Goal: Information Seeking & Learning: Learn about a topic

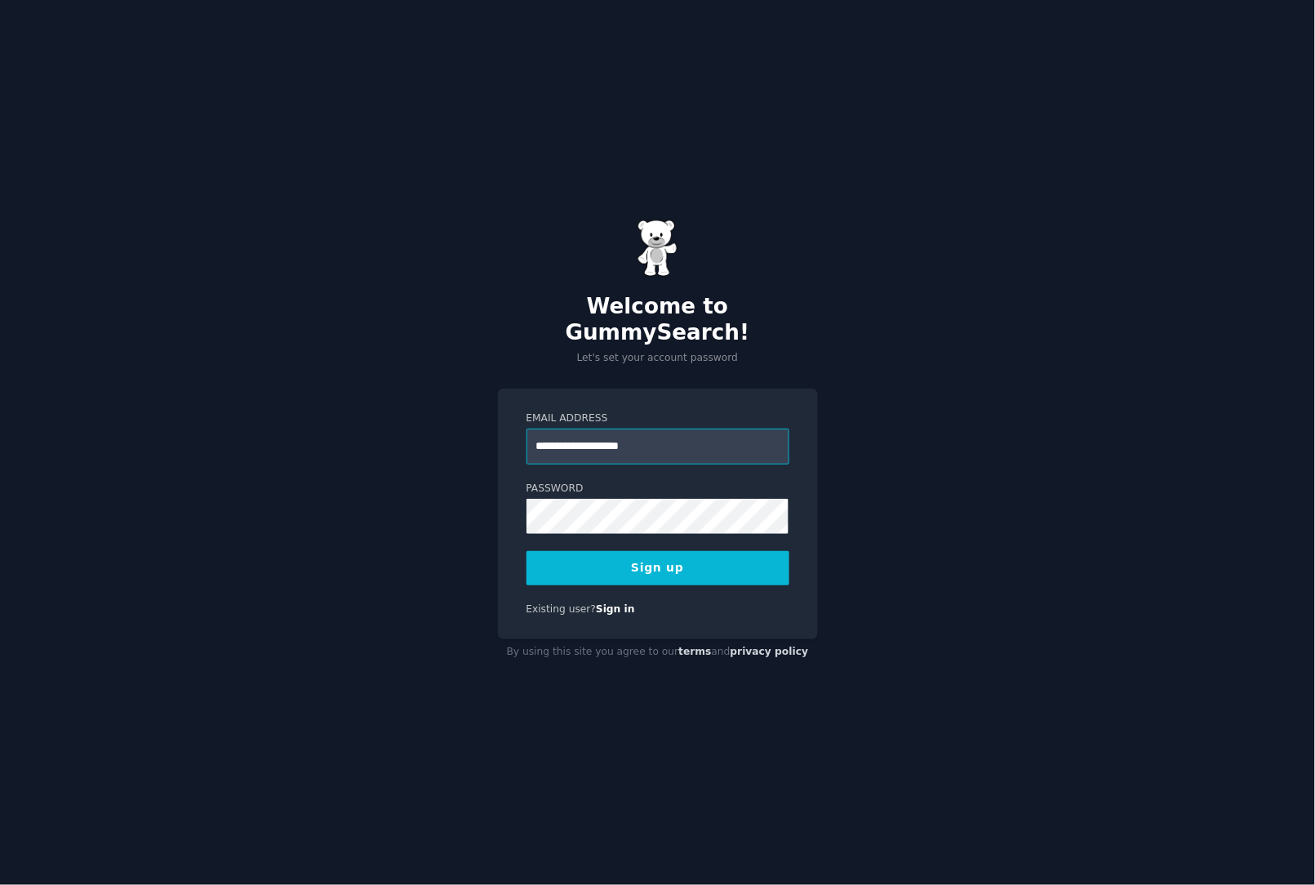
type input "**********"
click at [684, 551] on button "Sign up" at bounding box center [658, 568] width 263 height 34
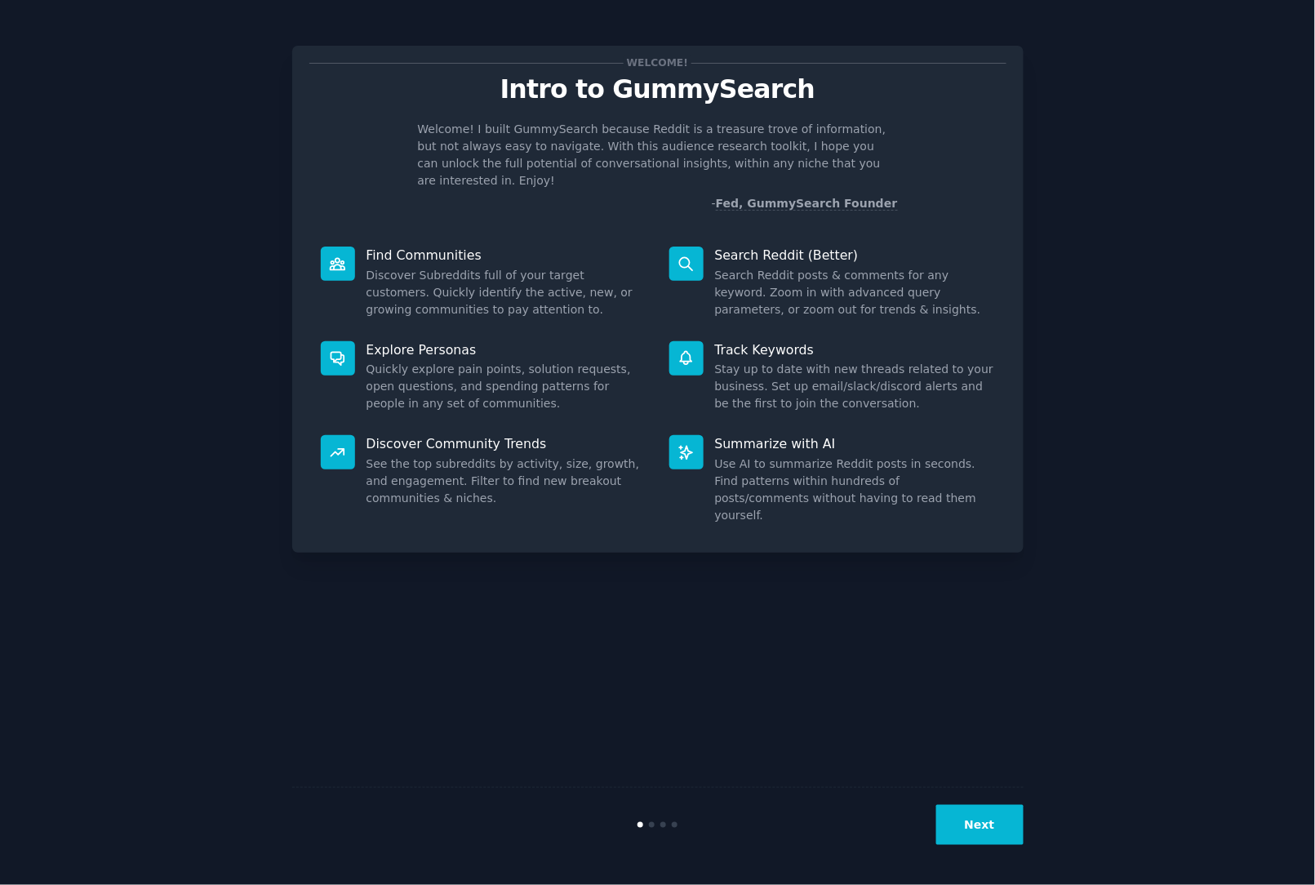
click at [978, 825] on button "Next" at bounding box center [979, 825] width 87 height 40
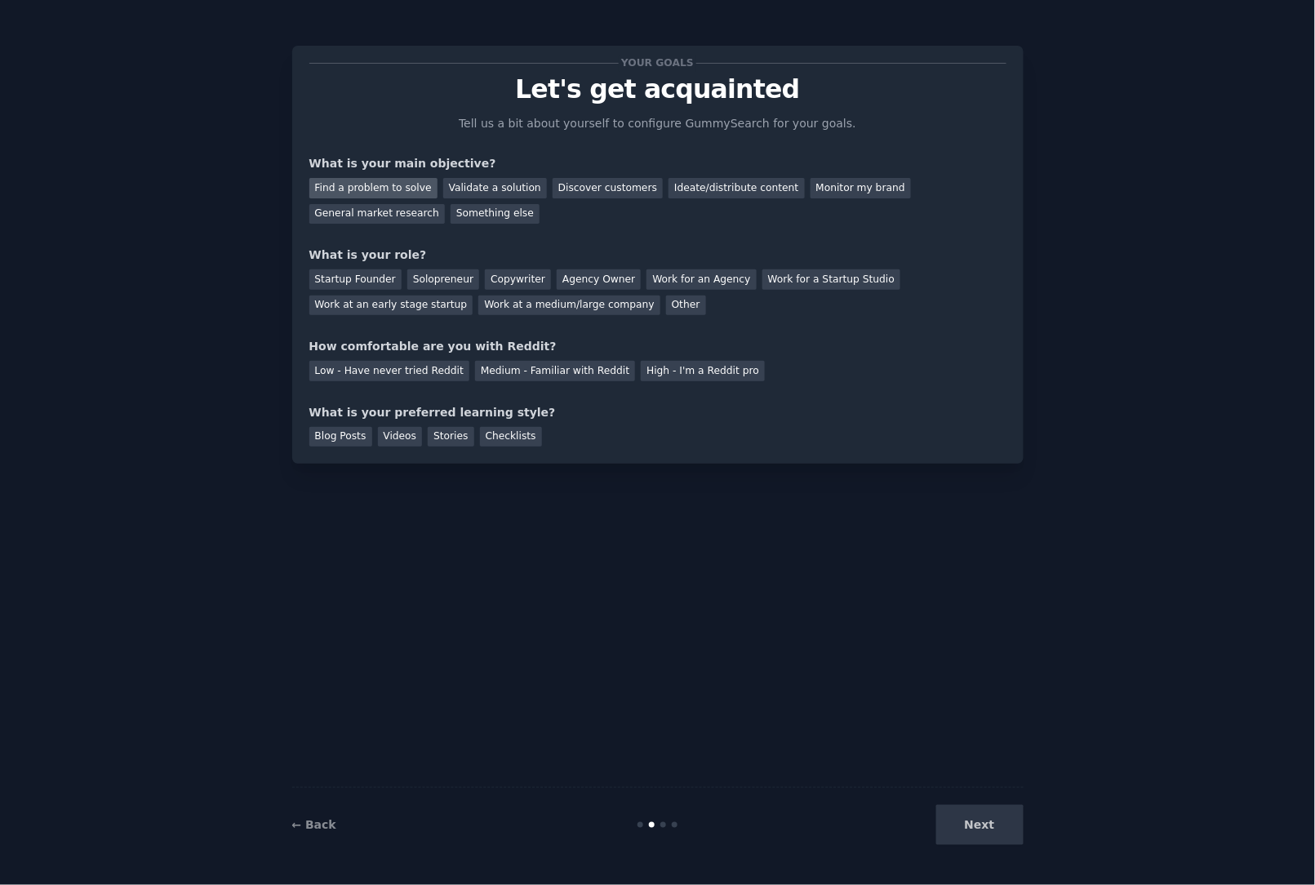
click at [403, 185] on div "Find a problem to solve" at bounding box center [373, 188] width 128 height 20
click at [350, 285] on div "Startup Founder" at bounding box center [355, 279] width 92 height 20
click at [456, 281] on div "Solopreneur" at bounding box center [443, 279] width 72 height 20
click at [362, 288] on div "Startup Founder" at bounding box center [355, 279] width 92 height 20
click at [421, 286] on div "Solopreneur" at bounding box center [443, 279] width 72 height 20
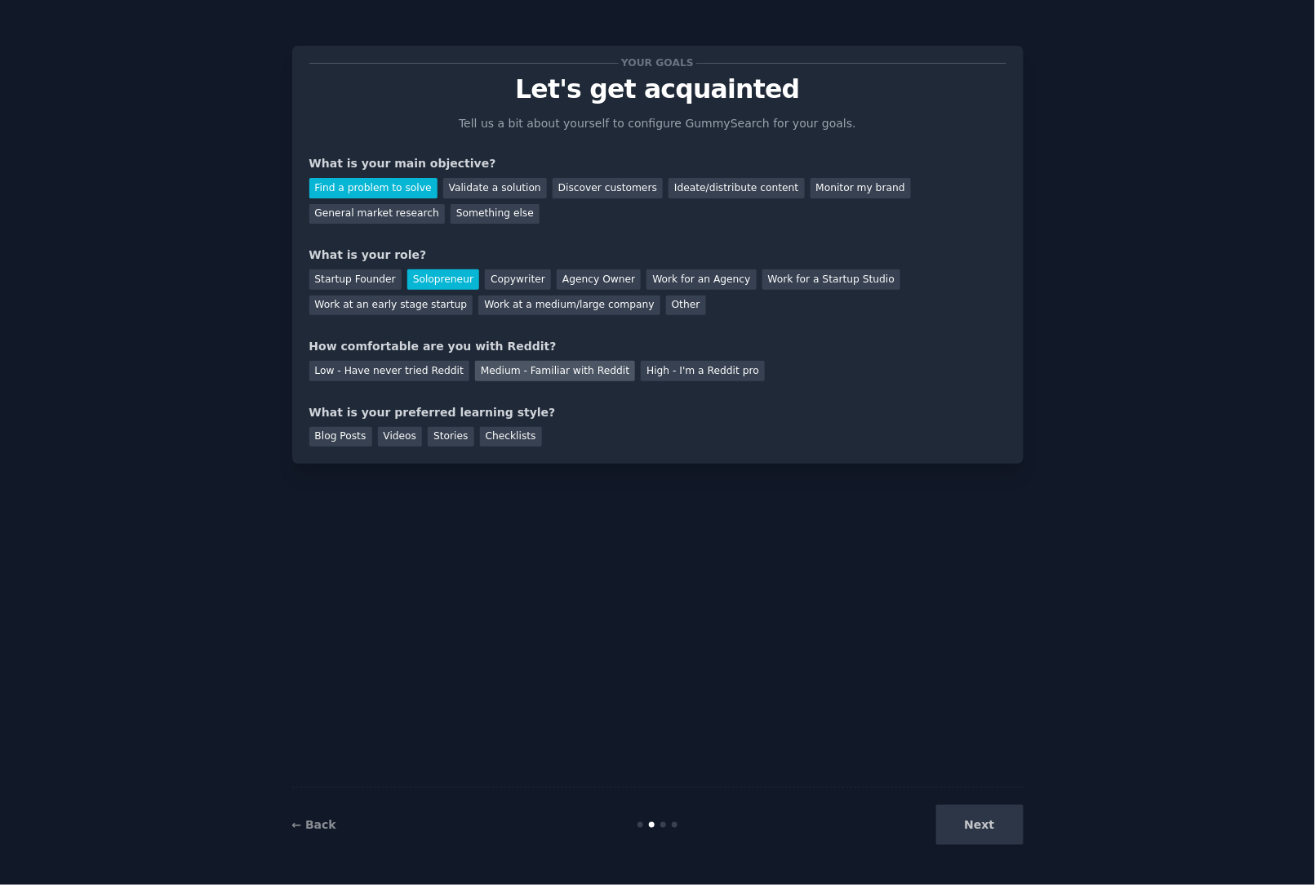
click at [577, 373] on div "Medium - Familiar with Reddit" at bounding box center [555, 371] width 160 height 20
click at [482, 434] on div "Checklists" at bounding box center [511, 437] width 62 height 20
click at [993, 838] on button "Next" at bounding box center [979, 825] width 87 height 40
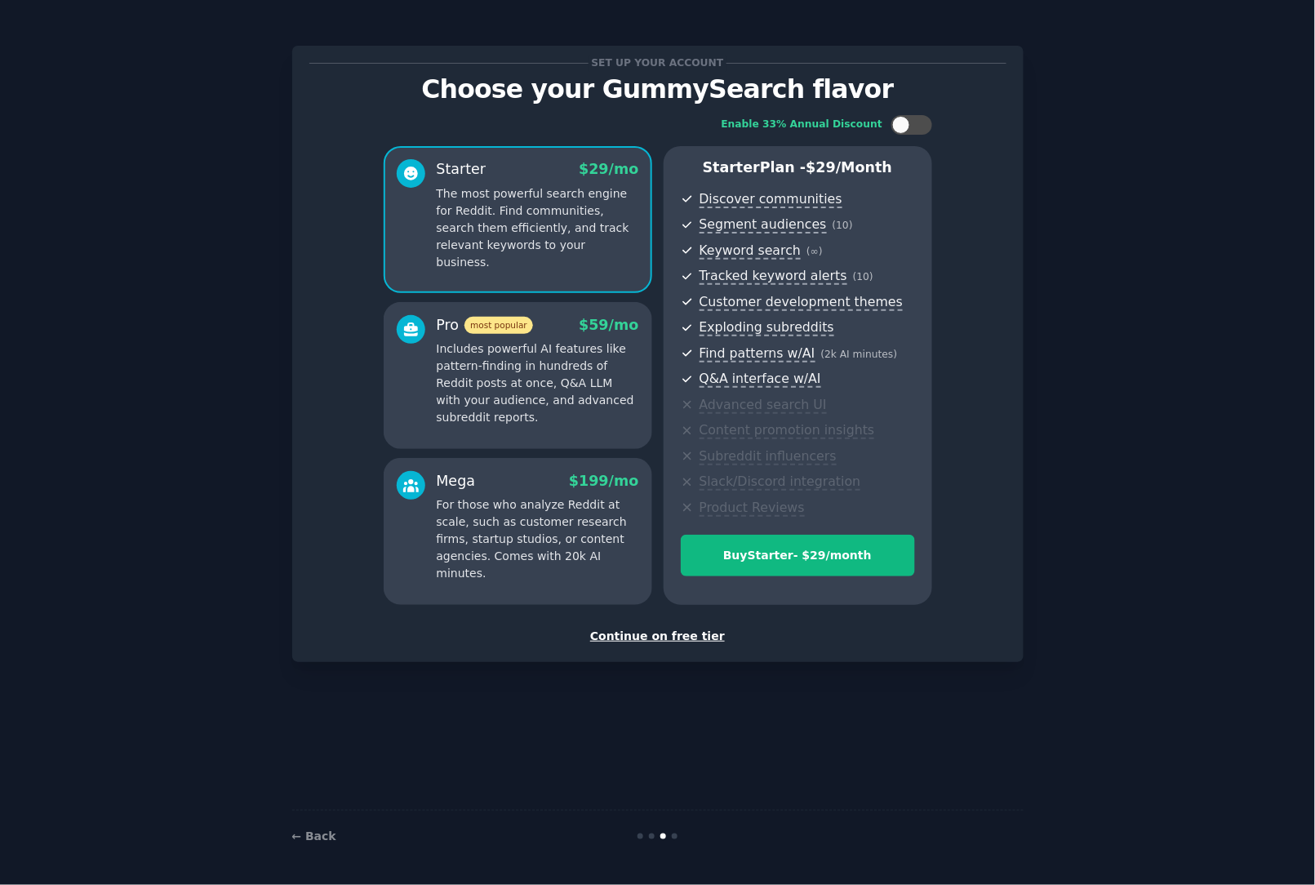
click at [678, 633] on div "Continue on free tier" at bounding box center [657, 636] width 697 height 17
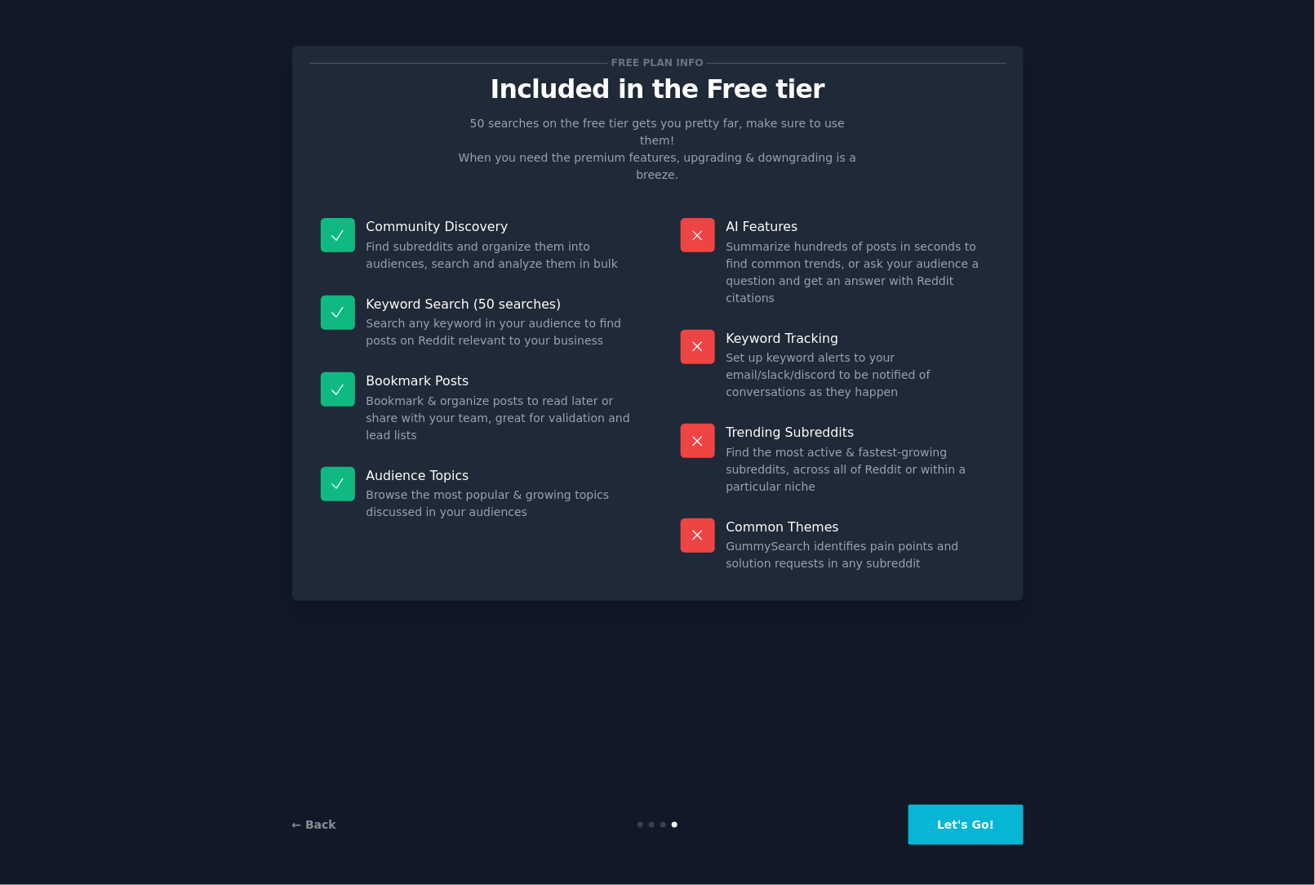
click at [957, 836] on button "Let's Go!" at bounding box center [966, 825] width 114 height 40
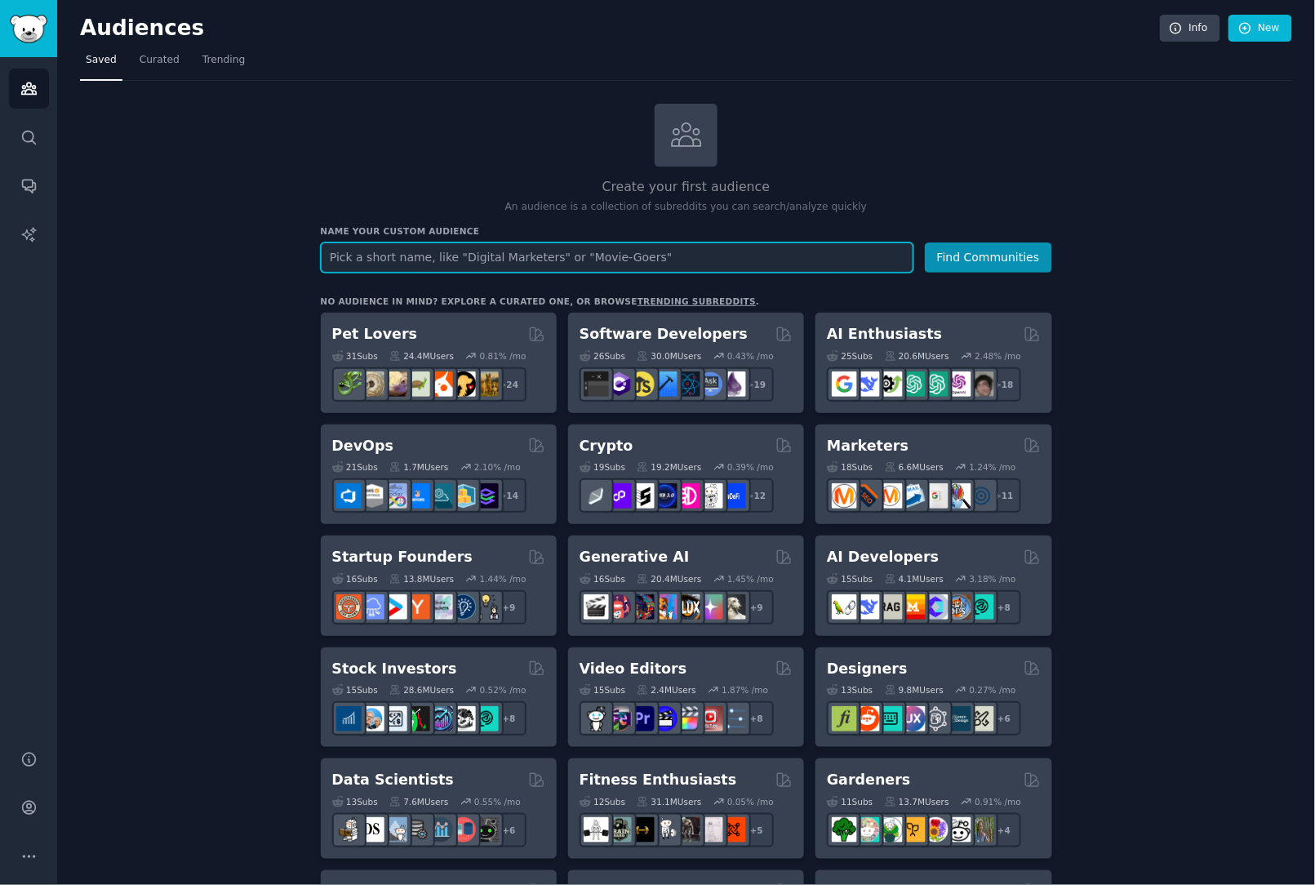
click at [428, 261] on input "text" at bounding box center [617, 257] width 593 height 30
type input "mental health"
click at [925, 242] on button "Find Communities" at bounding box center [988, 257] width 127 height 30
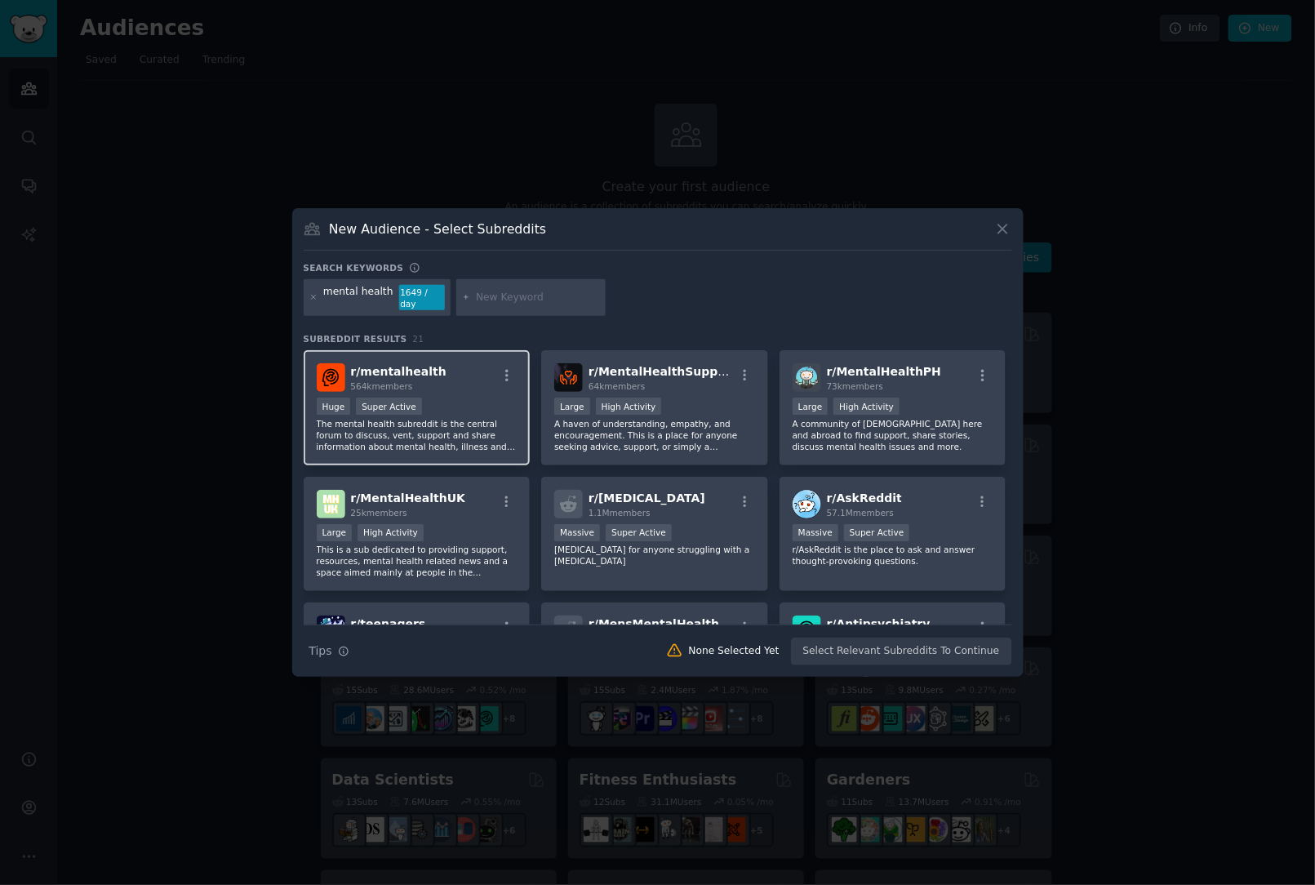
click at [466, 398] on div ">= 95th percentile for submissions / day Huge Super Active" at bounding box center [417, 408] width 201 height 20
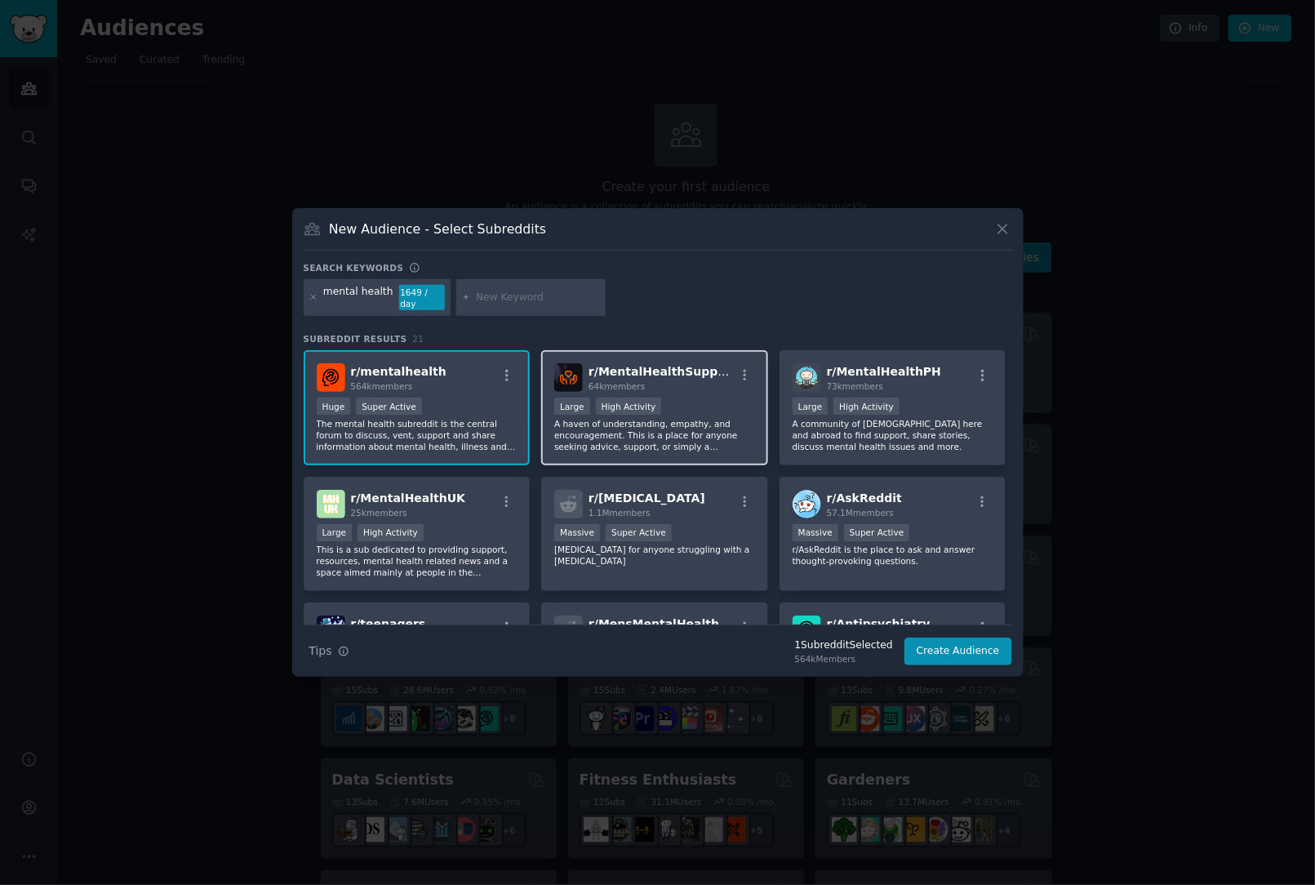
click at [676, 418] on p "A haven of understanding, empathy, and encouragement. This is a place for anyon…" at bounding box center [654, 435] width 201 height 34
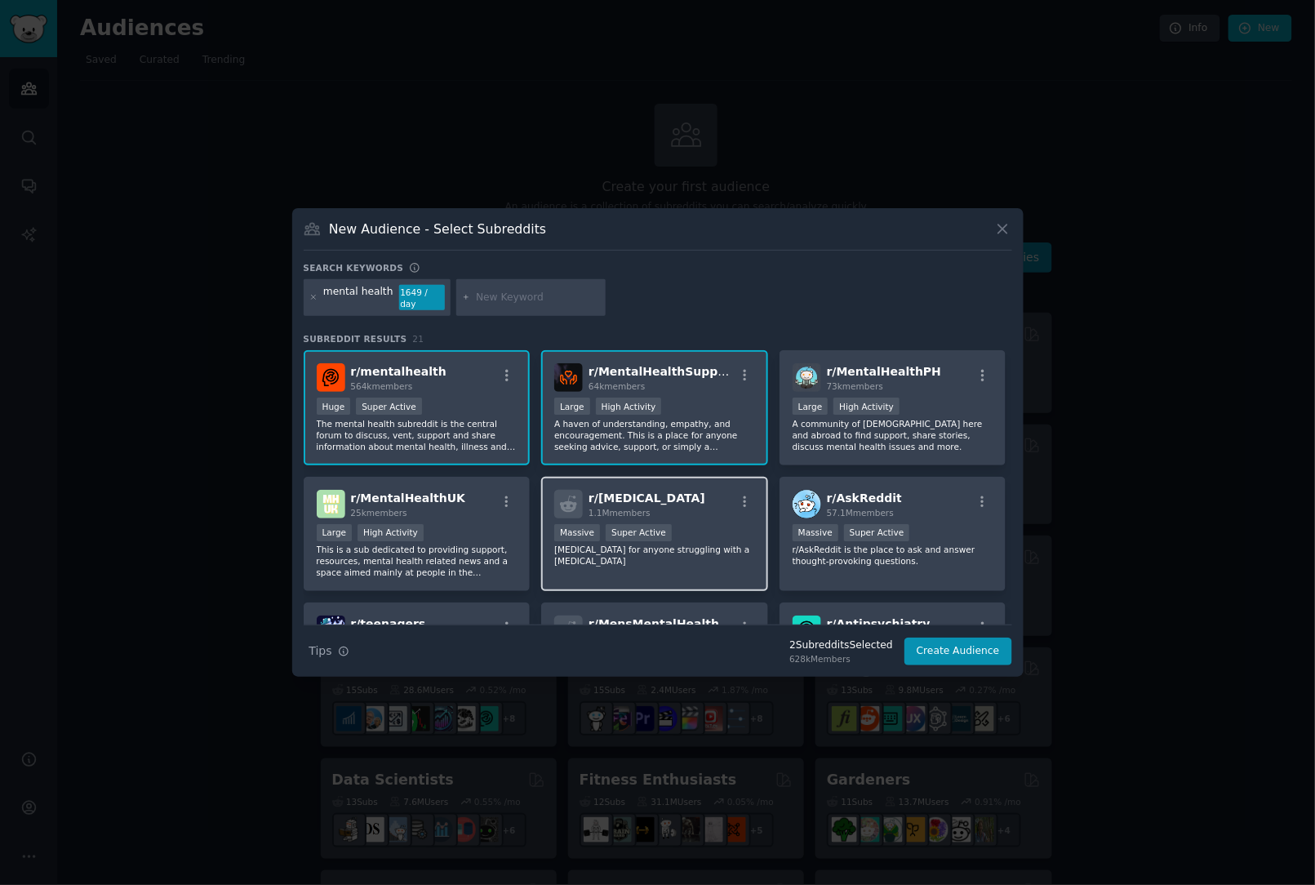
click at [695, 545] on p "[MEDICAL_DATA] for anyone struggling with a [MEDICAL_DATA]" at bounding box center [654, 555] width 201 height 23
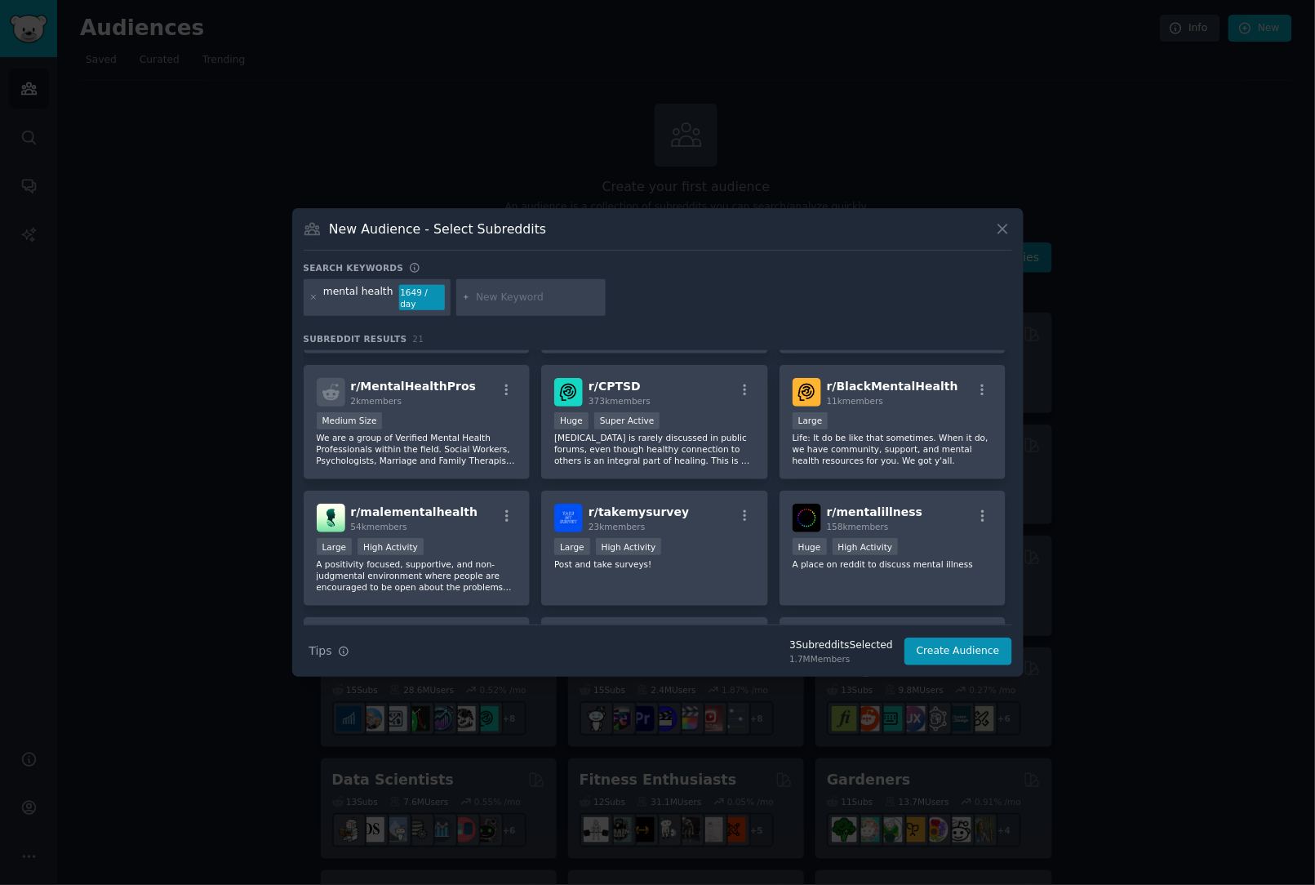
scroll to position [365, 0]
drag, startPoint x: 480, startPoint y: 418, endPoint x: 451, endPoint y: 527, distance: 112.3
click at [451, 527] on div "r/ malementalhealth 54k members Large High Activity A positivity focused, suppo…" at bounding box center [417, 547] width 227 height 115
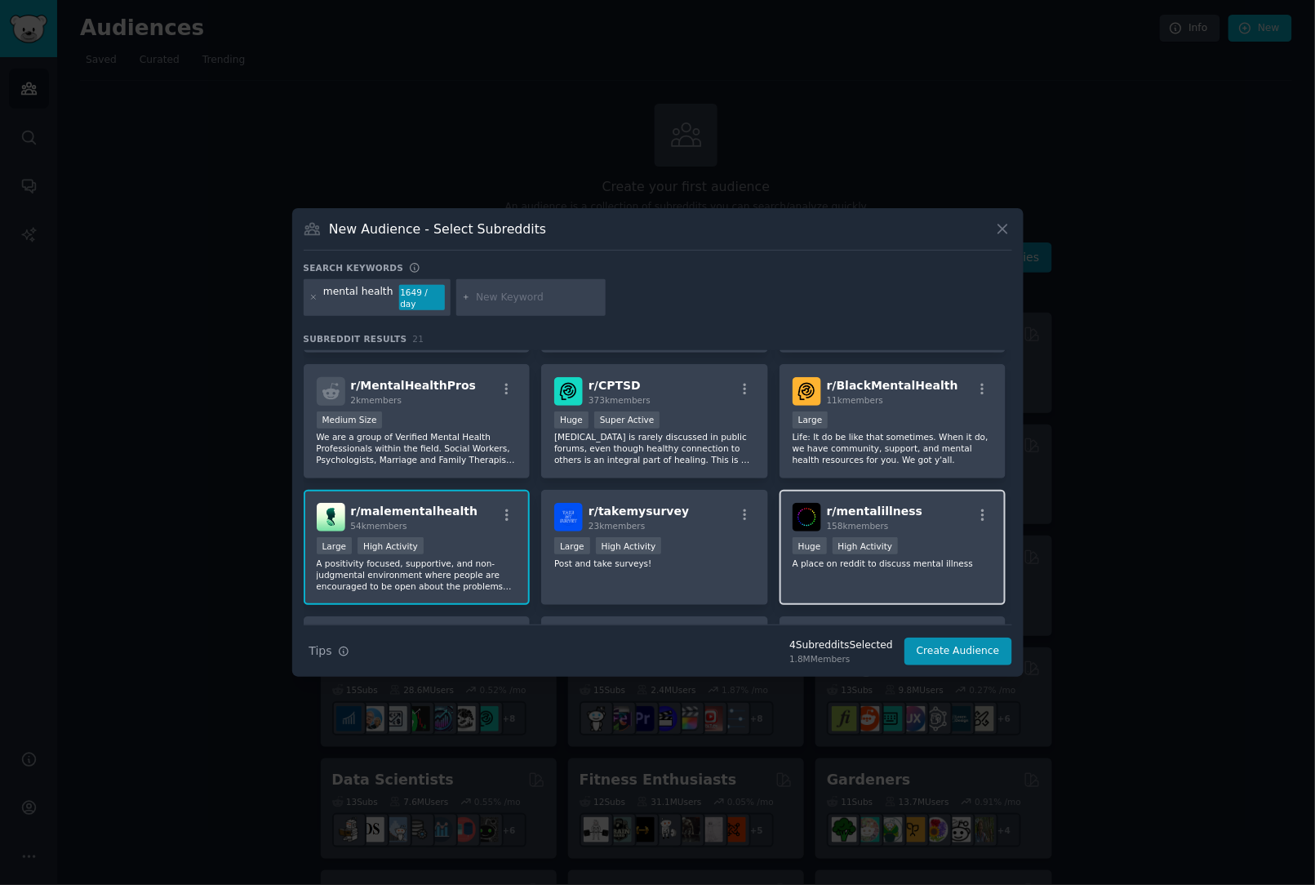
click at [918, 558] on p "A place on reddit to discuss mental illness" at bounding box center [893, 563] width 201 height 11
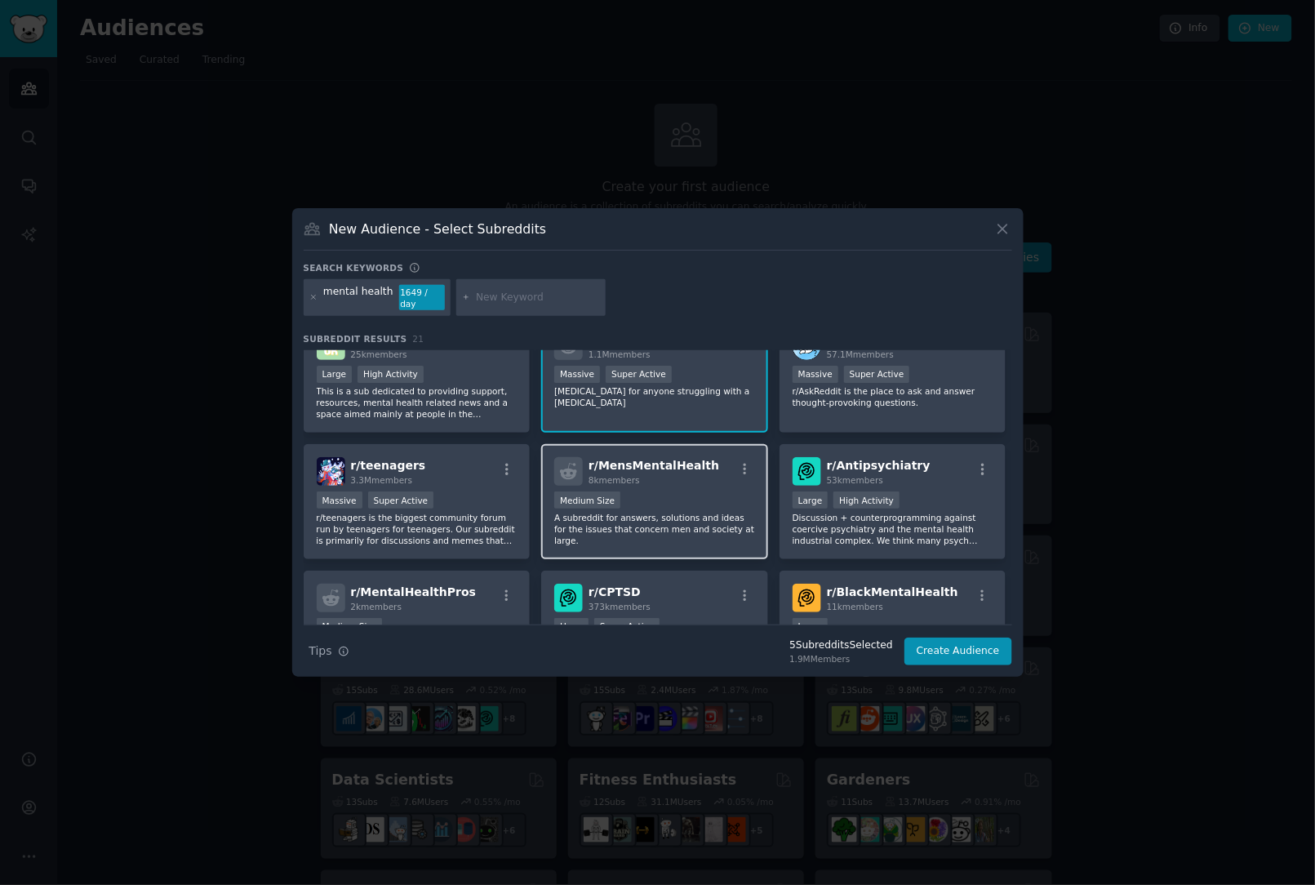
click at [725, 512] on p "A subreddit for answers, solutions and ideas for the issues that concern men an…" at bounding box center [654, 529] width 201 height 34
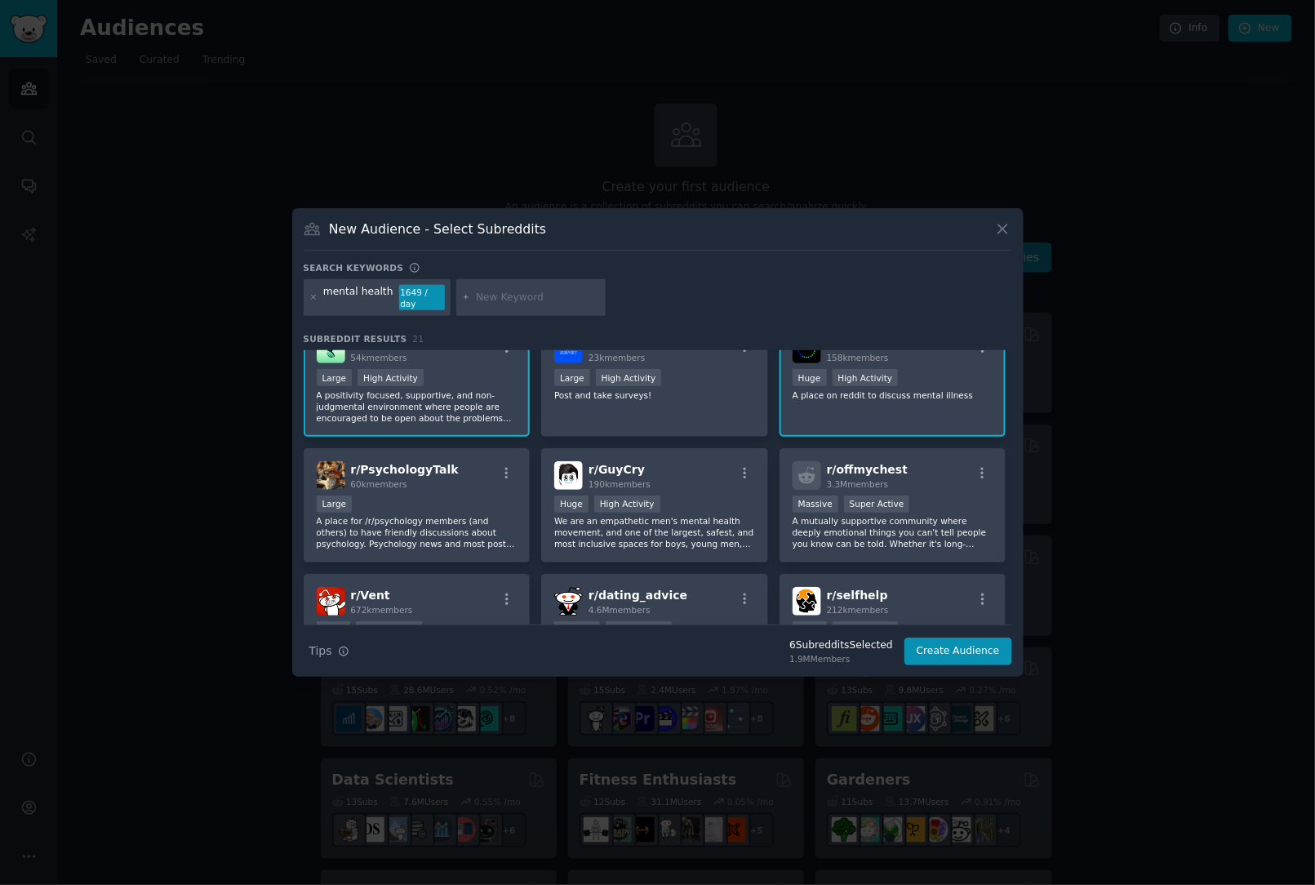
scroll to position [650, 0]
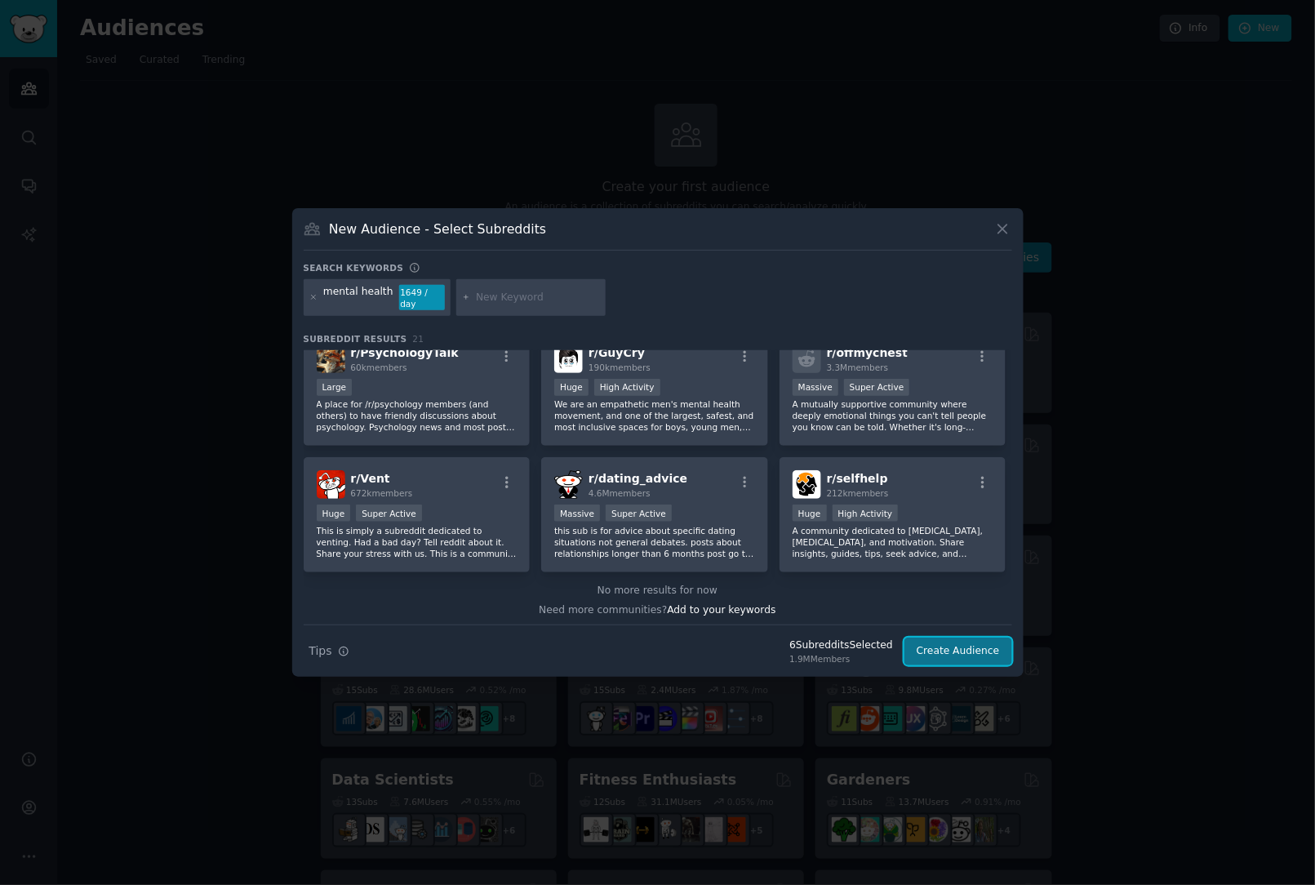
click at [964, 649] on button "Create Audience" at bounding box center [959, 652] width 108 height 28
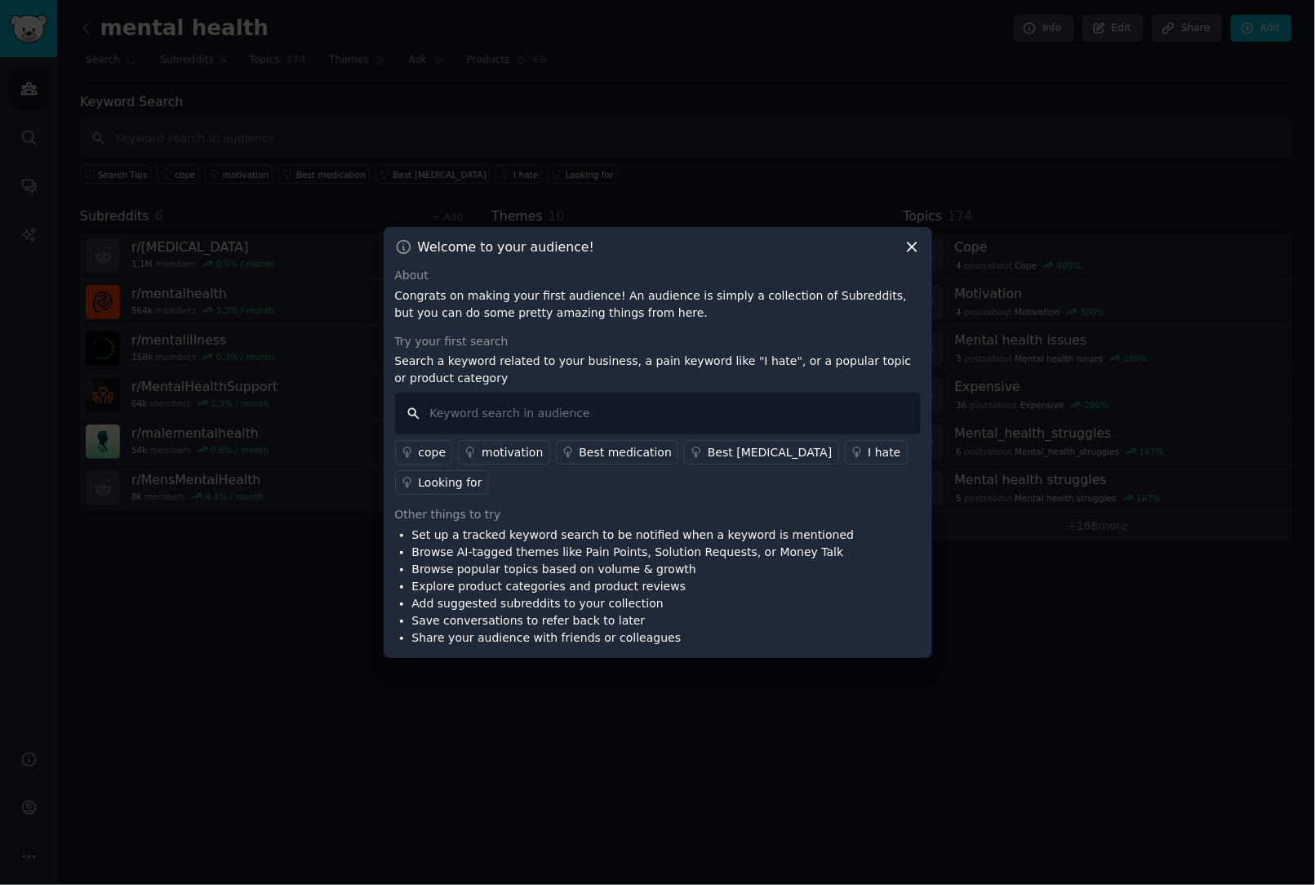
click at [672, 420] on input "text" at bounding box center [658, 414] width 526 height 42
type input "Assessment"
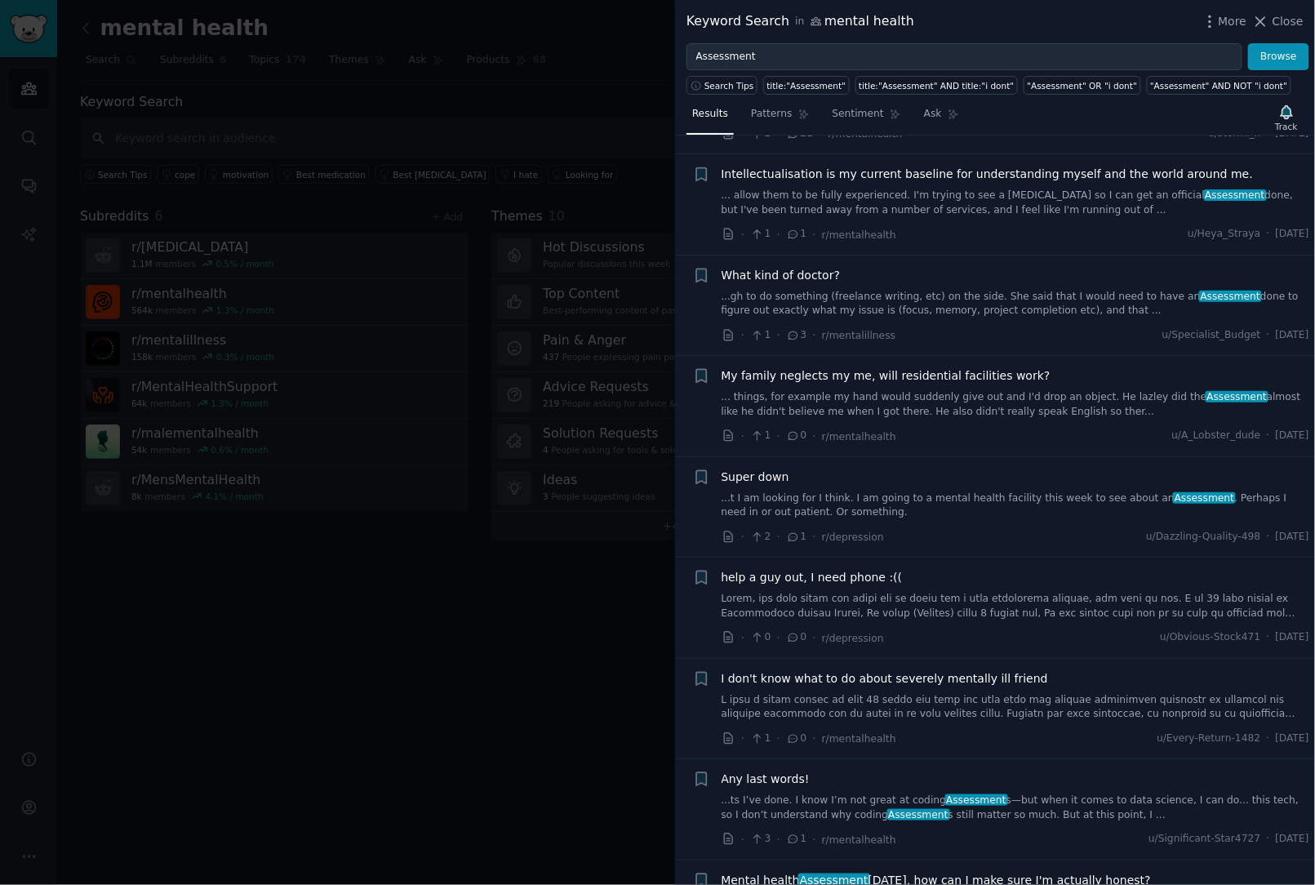
scroll to position [3807, 0]
click at [756, 468] on span "Super down" at bounding box center [756, 476] width 68 height 17
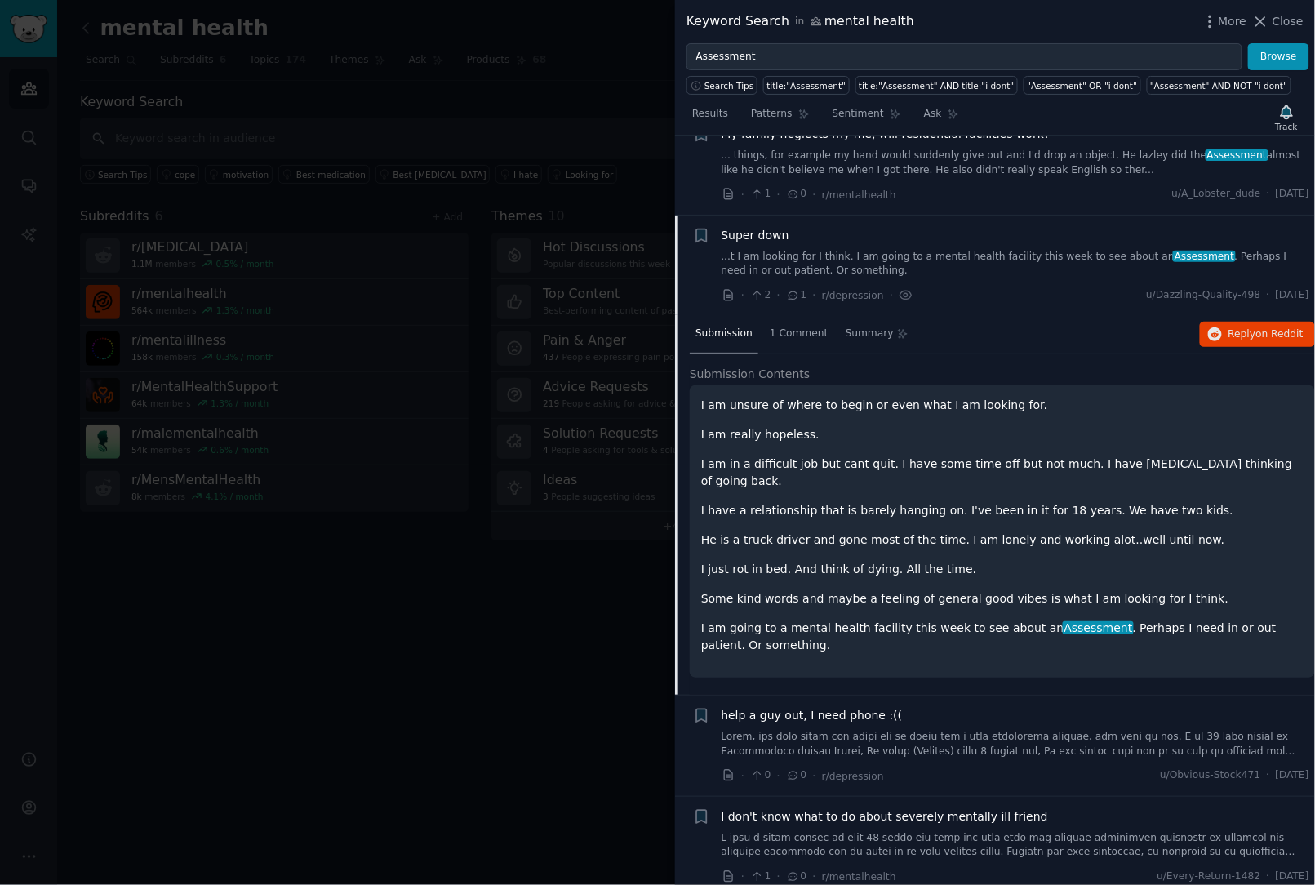
scroll to position [4049, 0]
click at [870, 518] on div "I am unsure of where to begin or even what I am looking for. I am really hopele…" at bounding box center [1002, 524] width 603 height 257
click at [929, 619] on p "I am going to a mental health facility this week to see about an Assessment . P…" at bounding box center [1002, 636] width 603 height 34
click at [765, 116] on span "Patterns" at bounding box center [771, 114] width 41 height 15
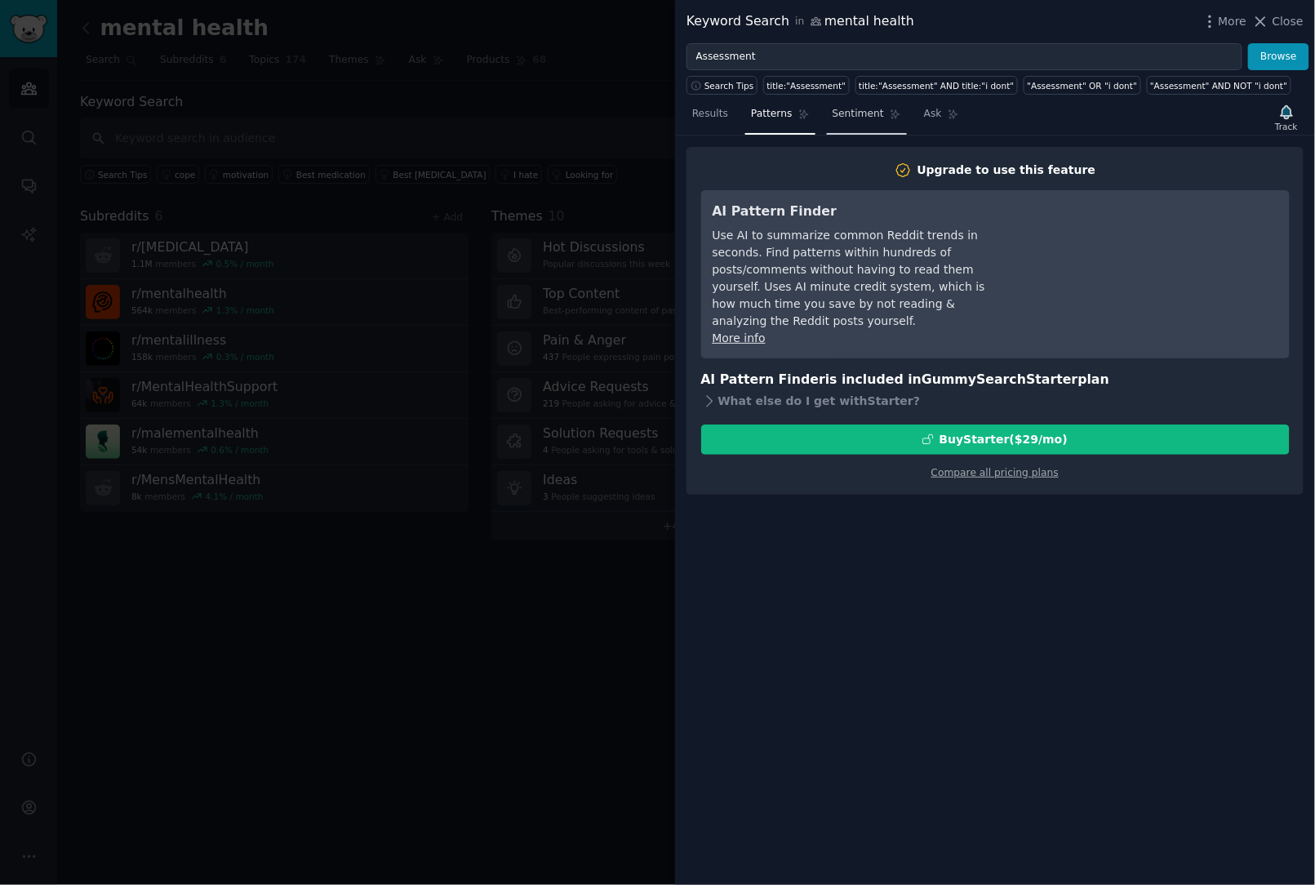
click at [838, 116] on span "Sentiment" at bounding box center [858, 114] width 51 height 15
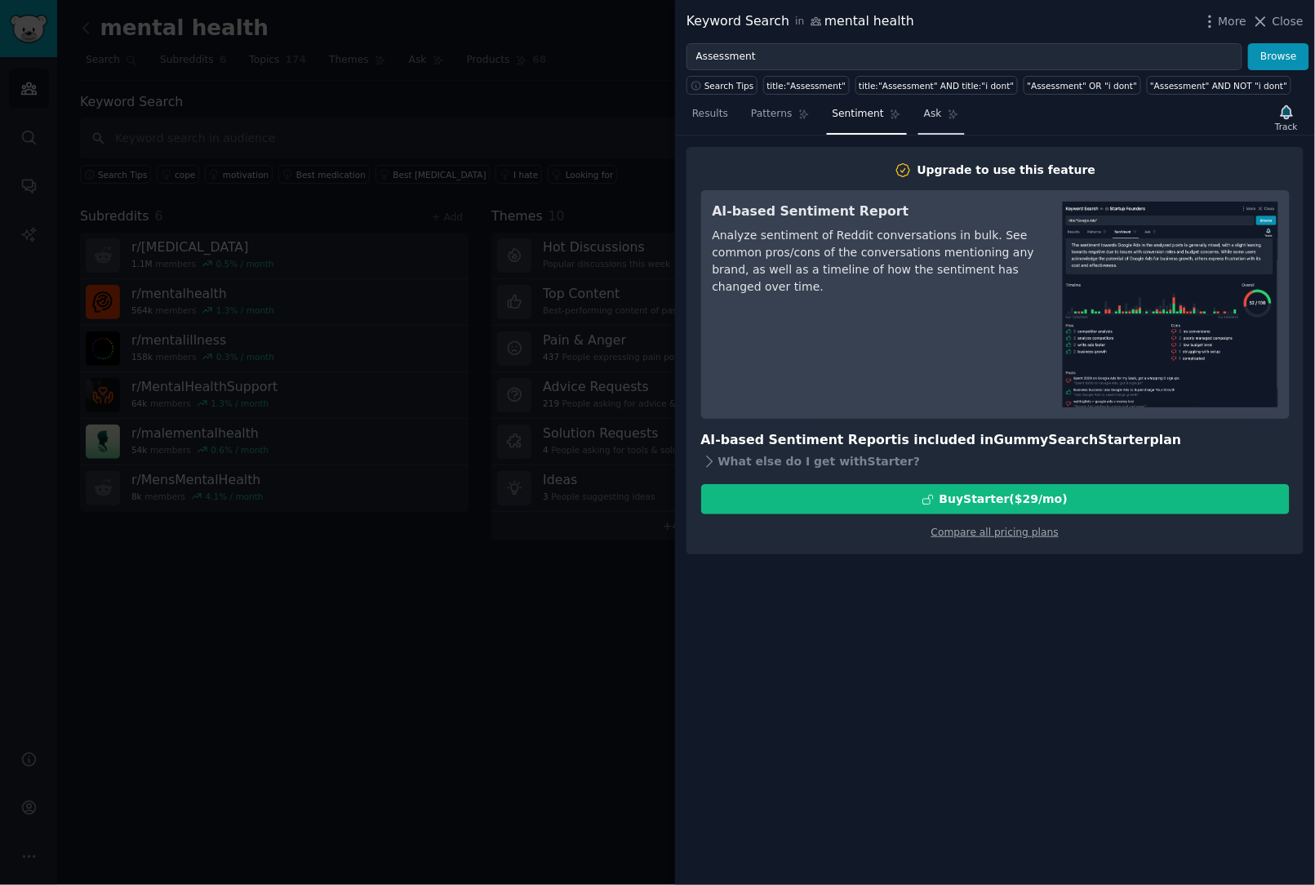
click at [918, 104] on link "Ask" at bounding box center [941, 117] width 47 height 33
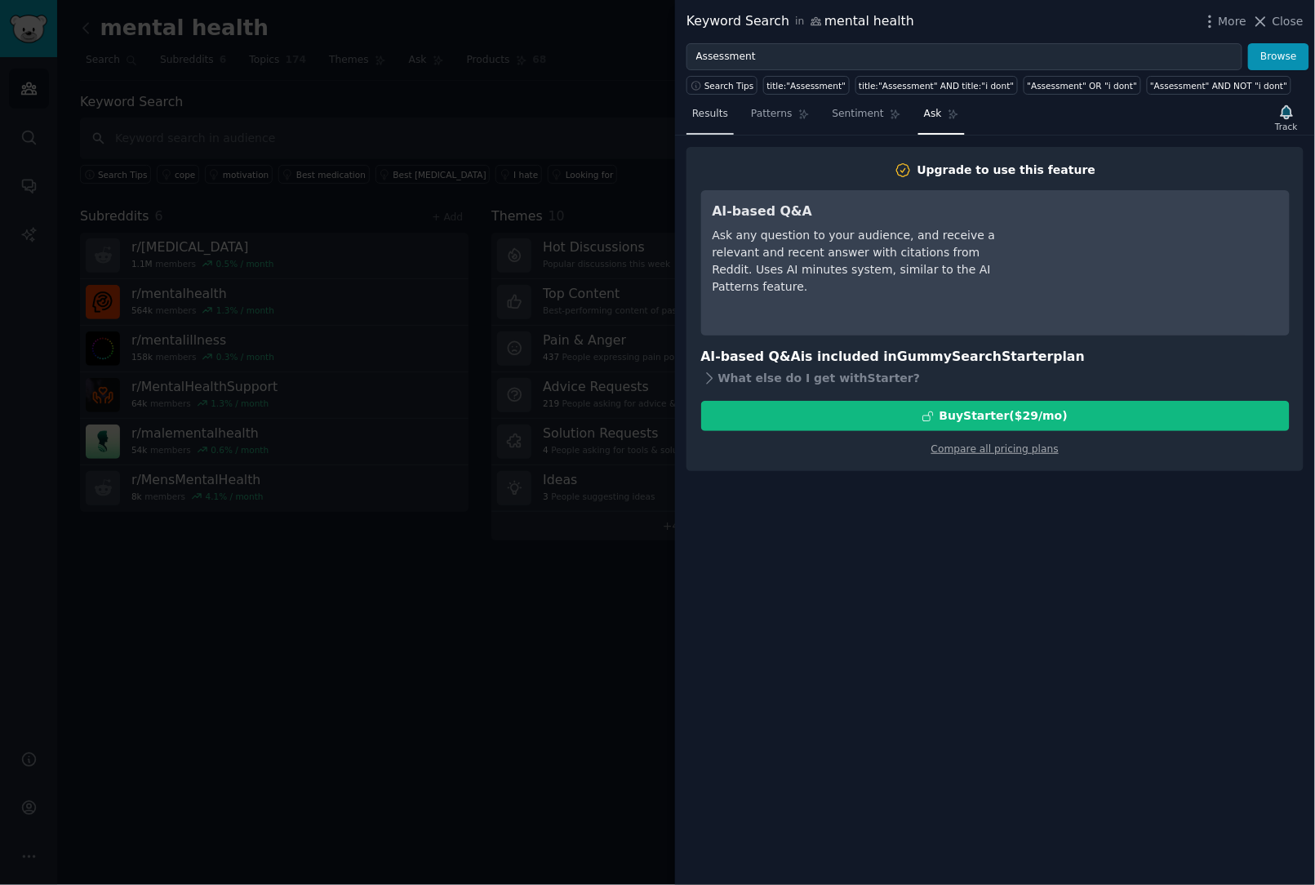
click at [719, 109] on span "Results" at bounding box center [710, 114] width 36 height 15
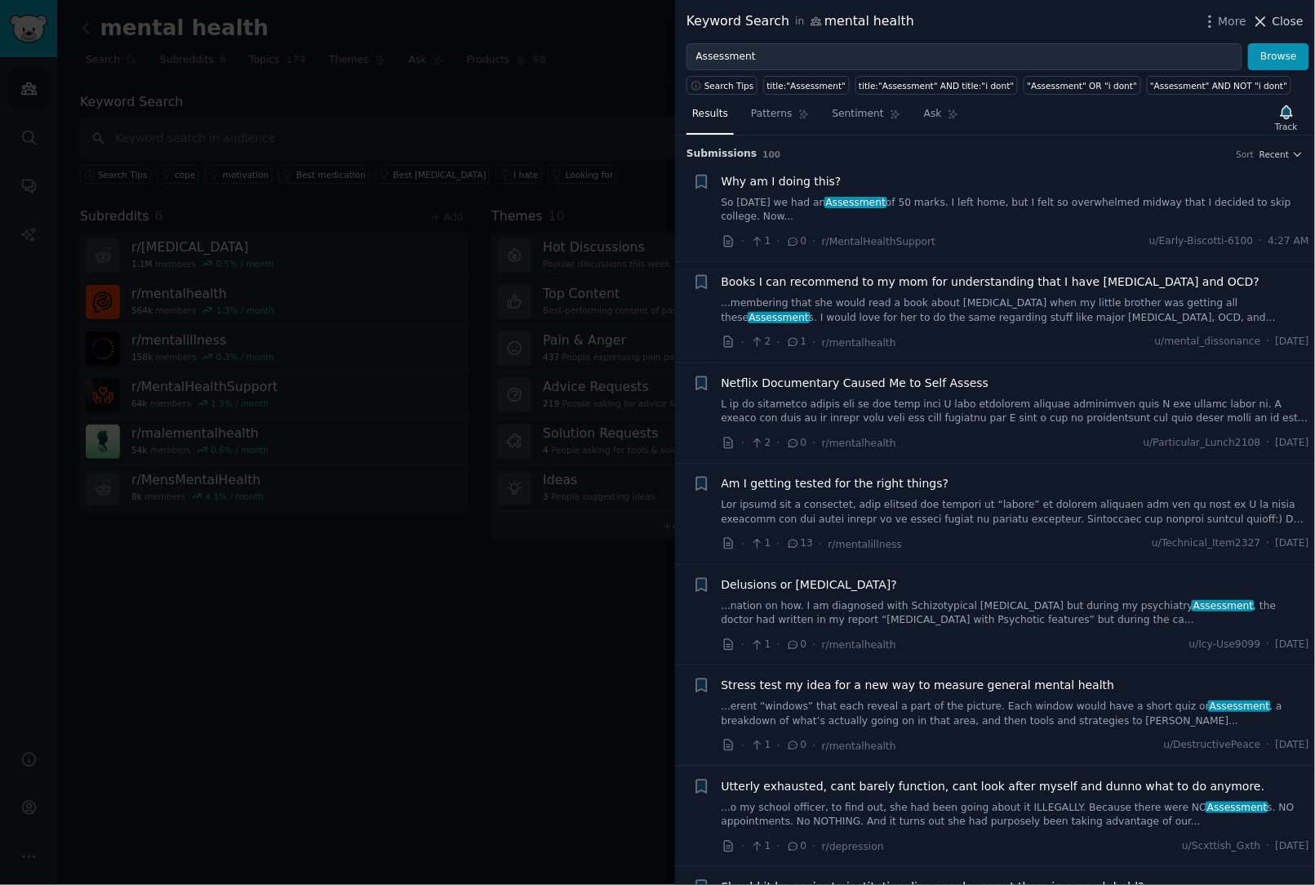
click at [1296, 23] on span "Close" at bounding box center [1288, 21] width 31 height 17
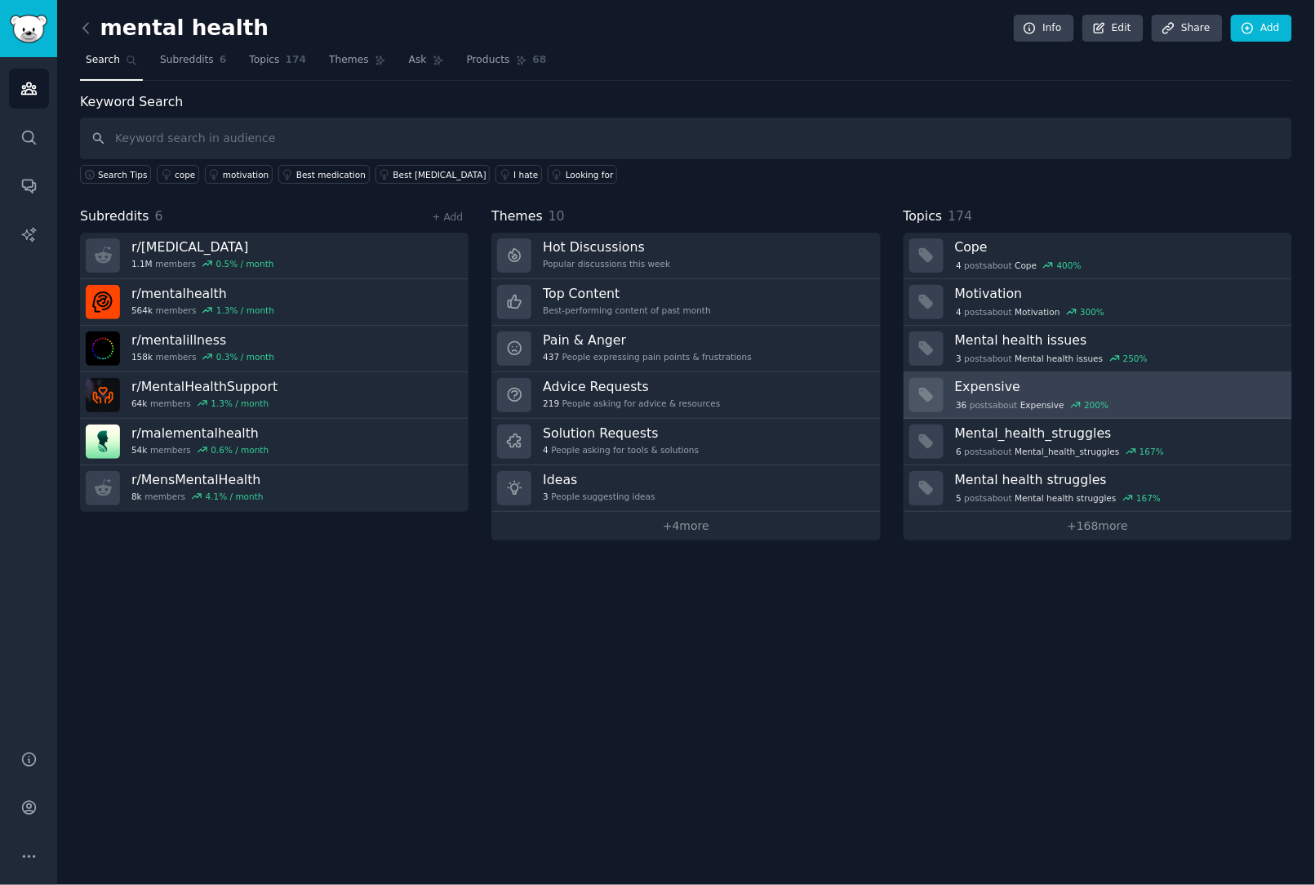
click at [998, 398] on div "36 post s about Expensive 200 %" at bounding box center [1033, 405] width 156 height 15
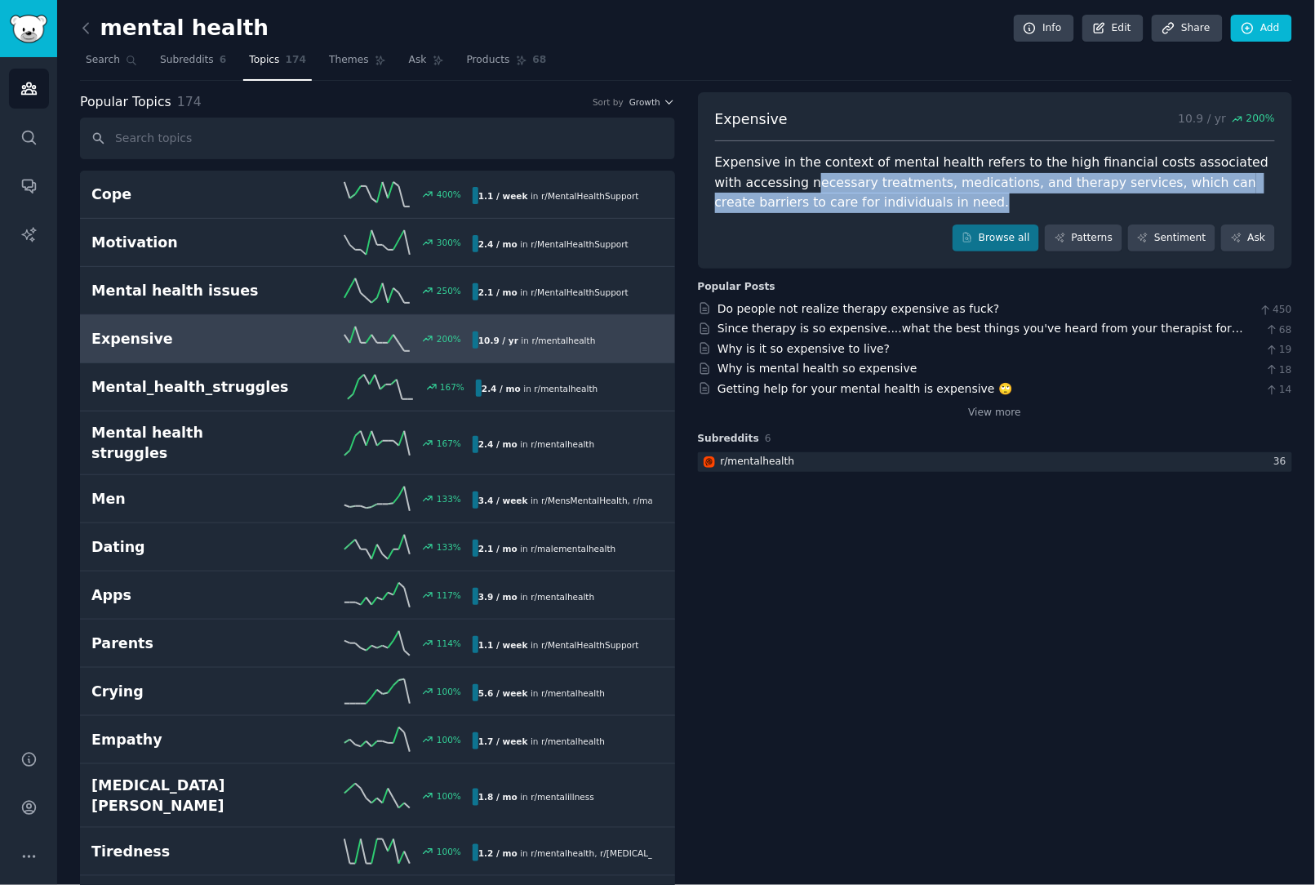
drag, startPoint x: 780, startPoint y: 179, endPoint x: 896, endPoint y: 200, distance: 117.9
click at [896, 200] on div "Expensive in the context of mental health refers to the high financial costs as…" at bounding box center [995, 183] width 561 height 60
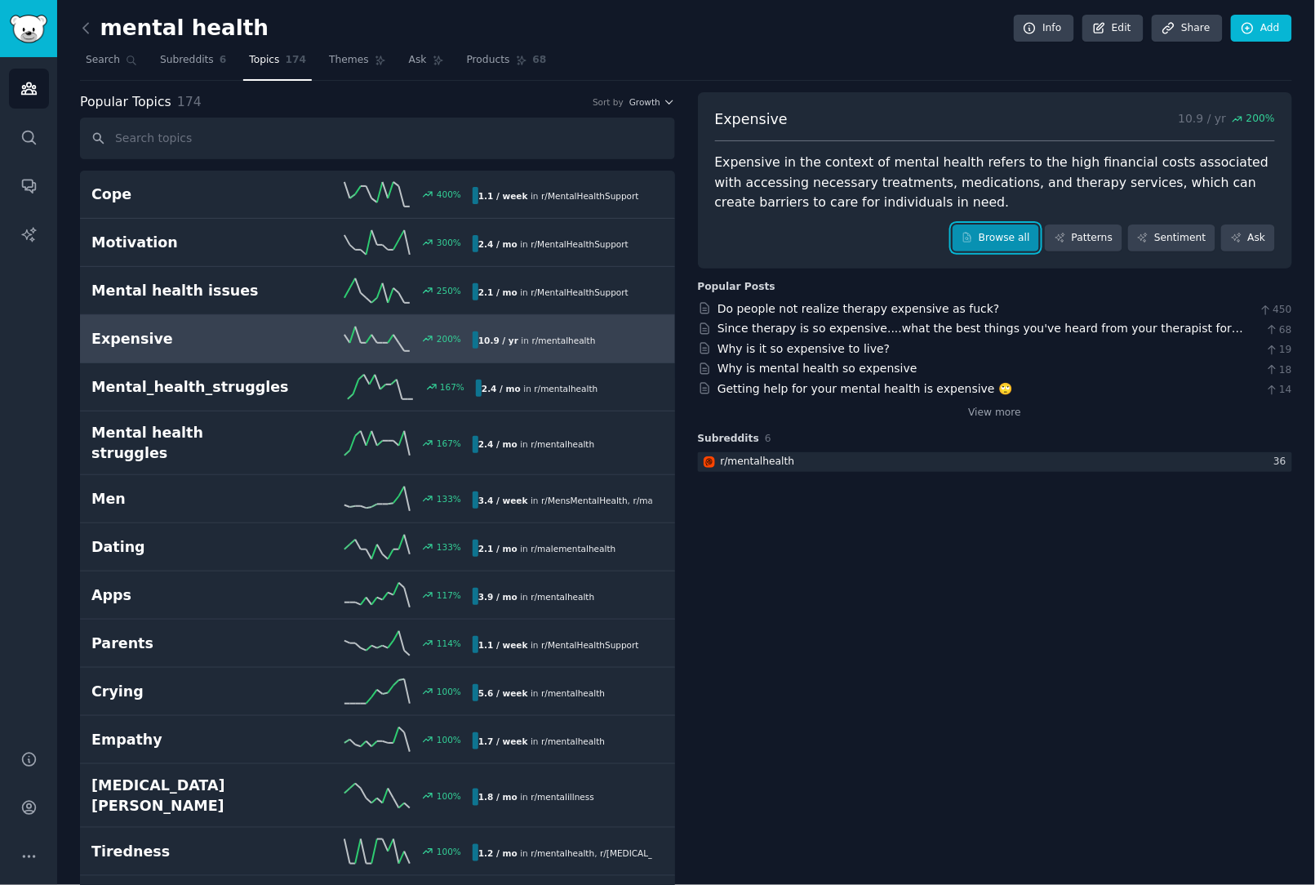
click at [1019, 235] on link "Browse all" at bounding box center [996, 239] width 87 height 28
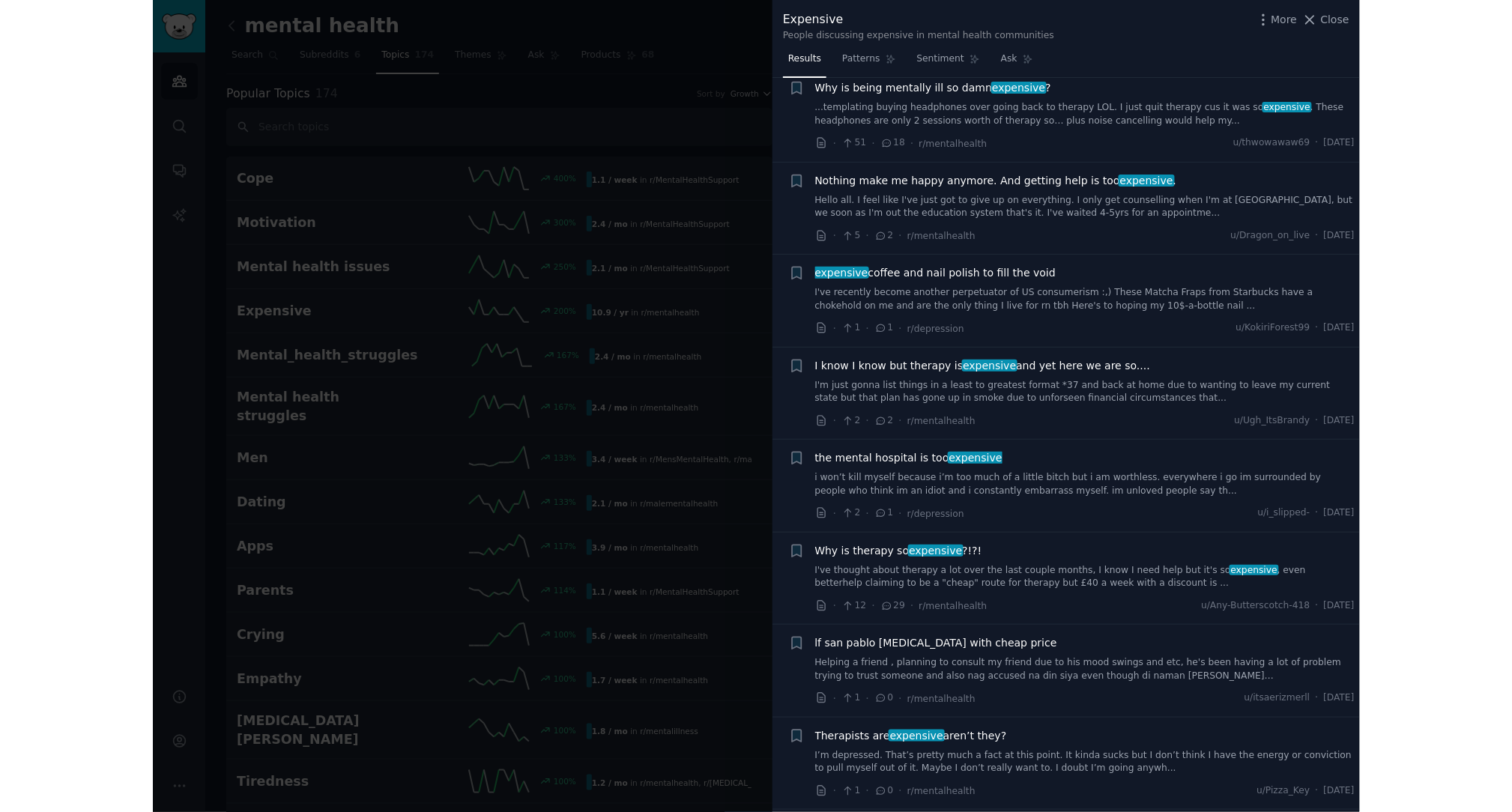
scroll to position [2413, 0]
